Goal: Transaction & Acquisition: Purchase product/service

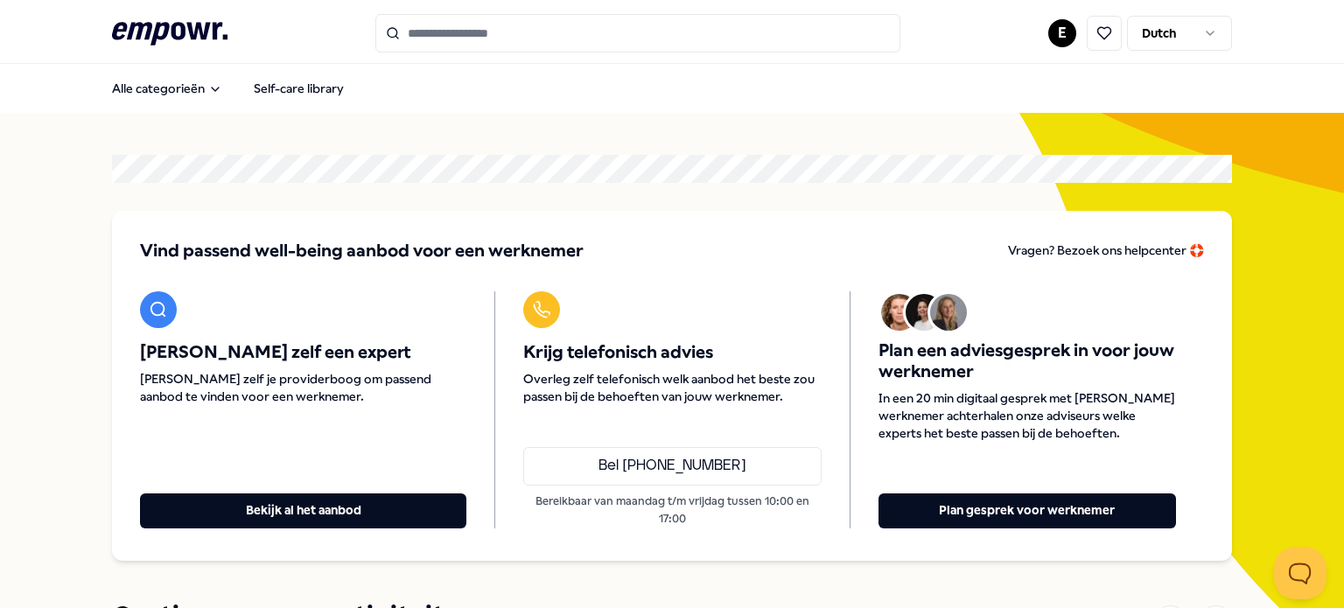
scroll to position [9, 0]
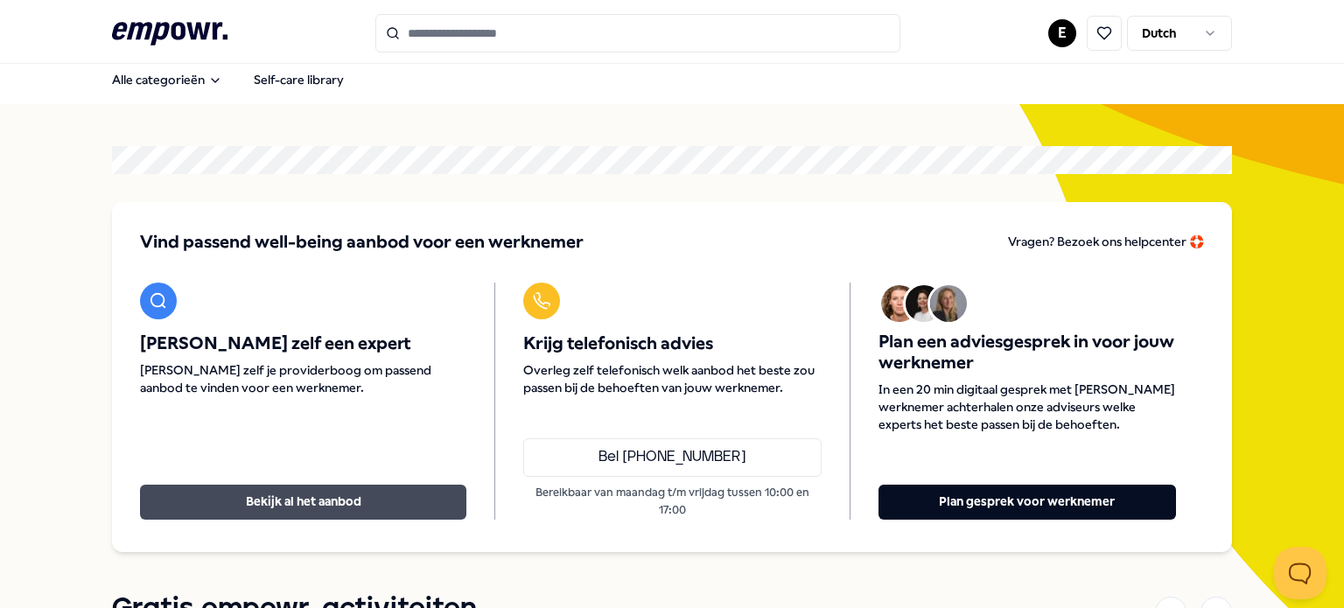
click at [333, 491] on button "Bekijk al het aanbod" at bounding box center [303, 502] width 326 height 35
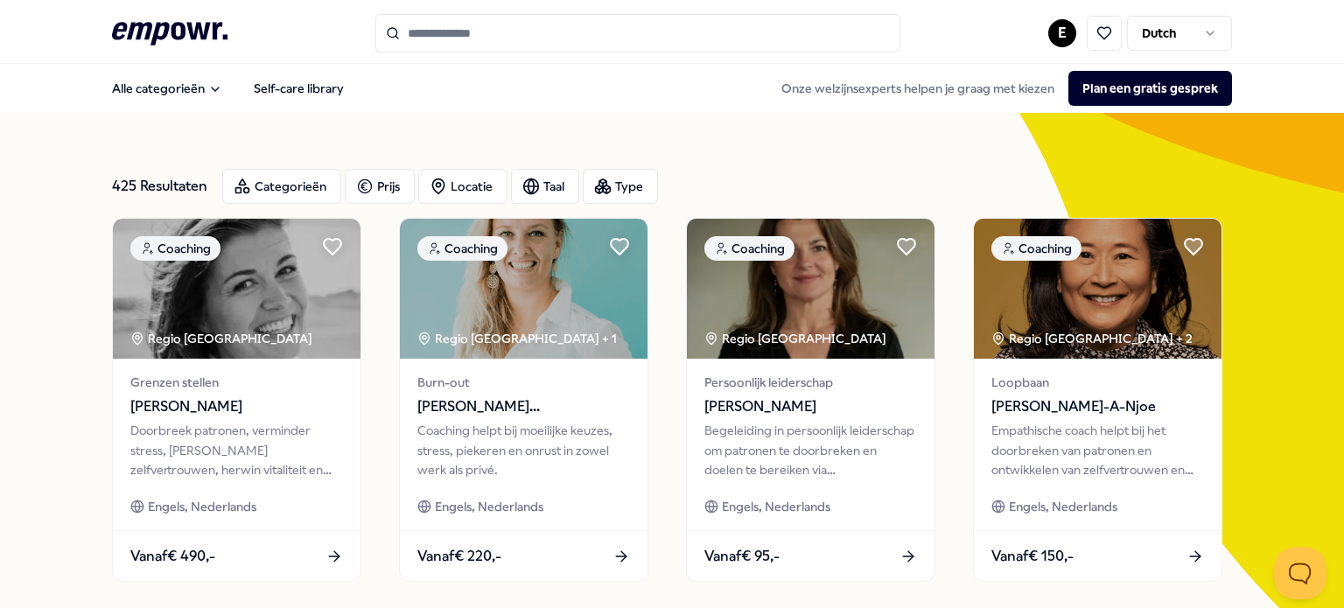
click at [179, 28] on icon ".empowr-logo_svg__cls-1{fill:#03032f}" at bounding box center [170, 34] width 116 height 32
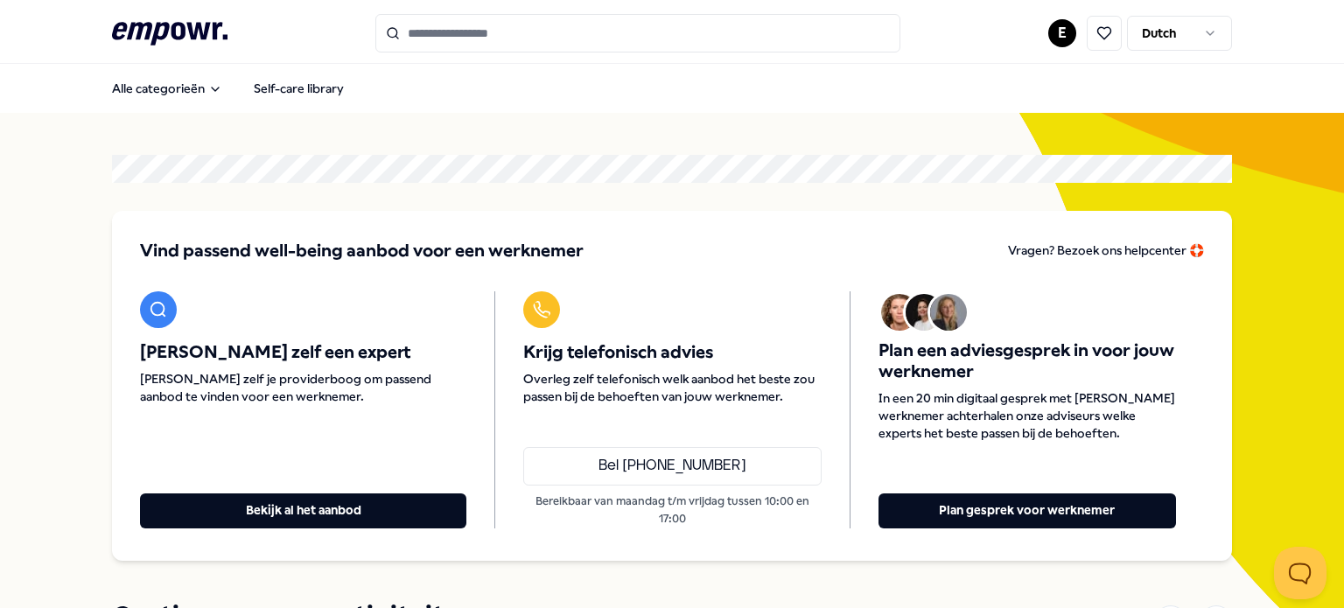
click at [549, 248] on span "Vind passend well-being aanbod voor een werknemer" at bounding box center [362, 251] width 444 height 25
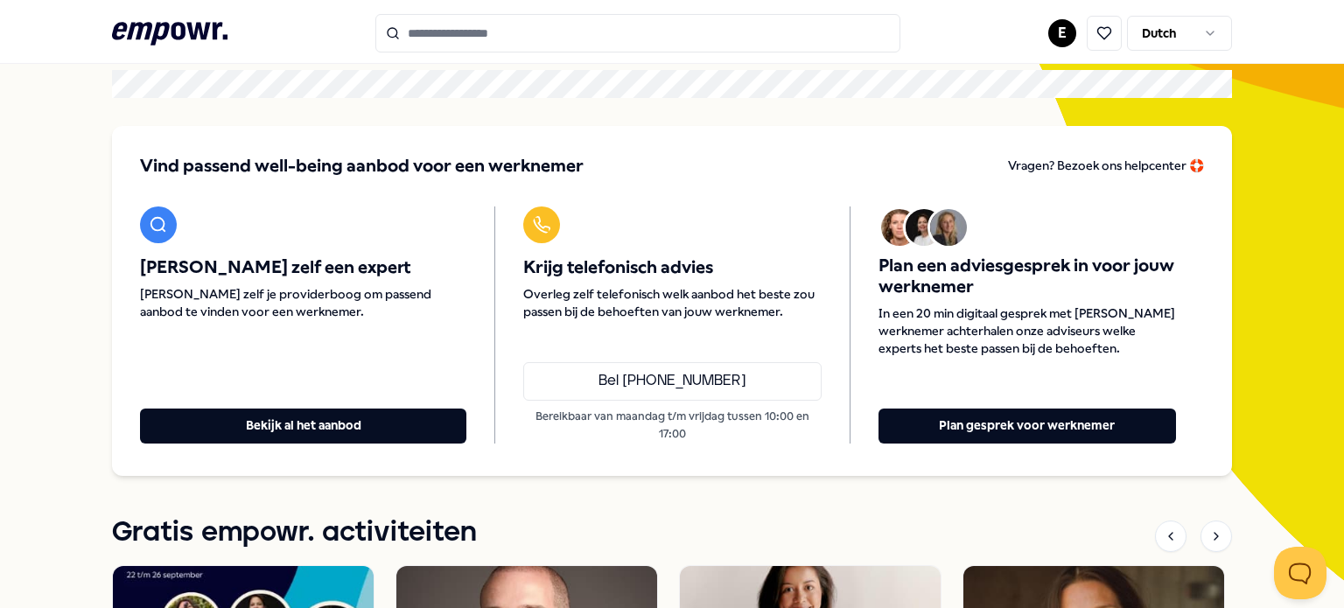
scroll to position [198, 0]
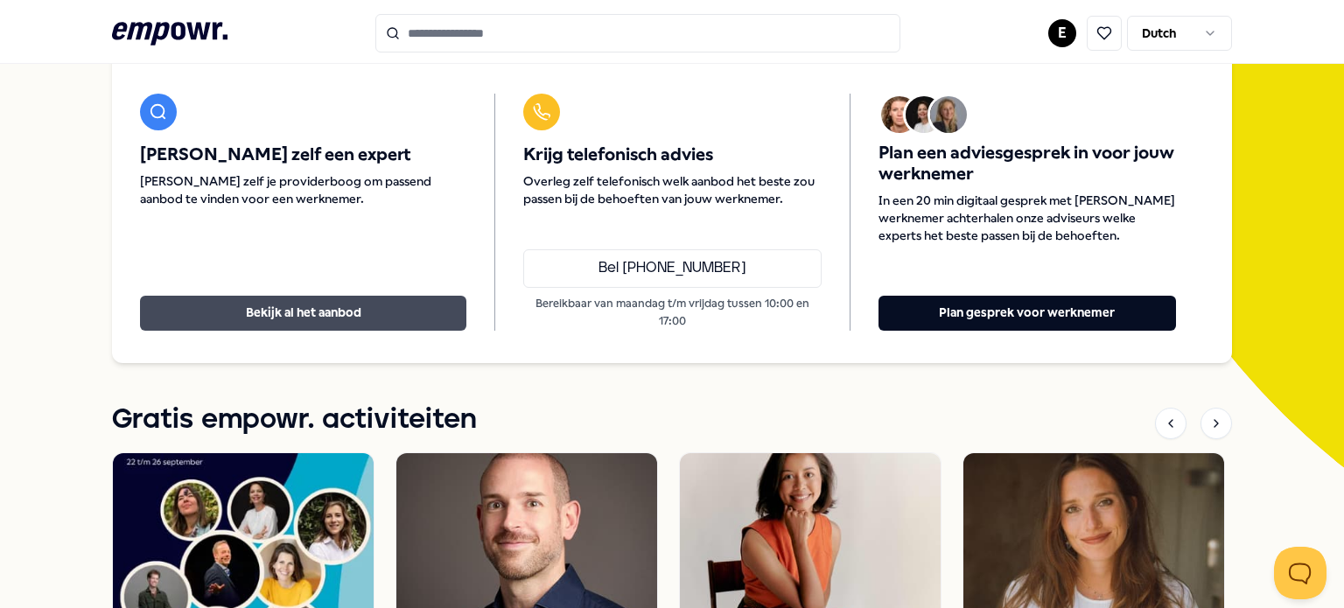
click at [319, 310] on button "Bekijk al het aanbod" at bounding box center [303, 313] width 326 height 35
